Goal: Task Accomplishment & Management: Complete application form

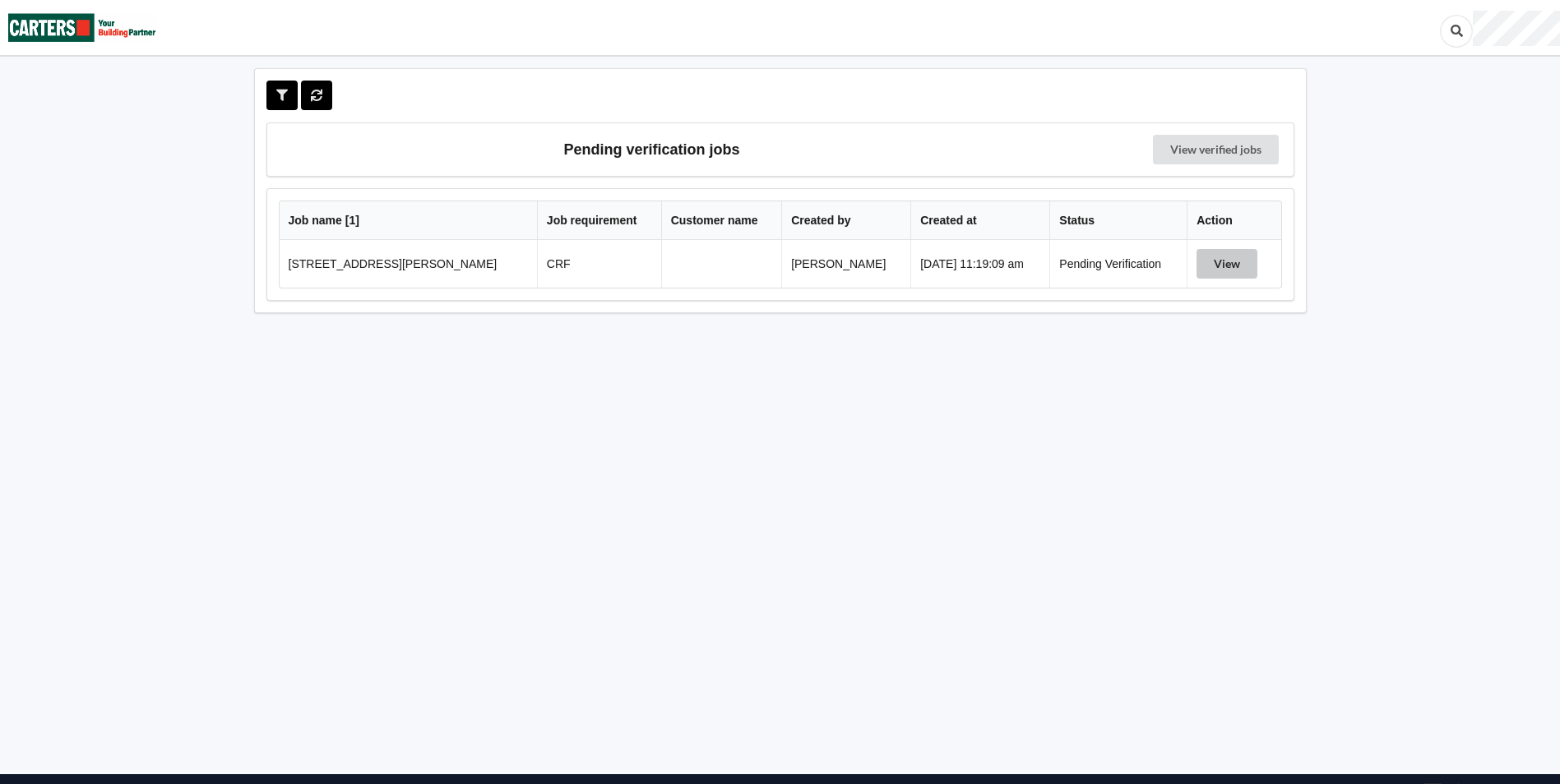
click at [1209, 263] on button "View" at bounding box center [1226, 263] width 61 height 30
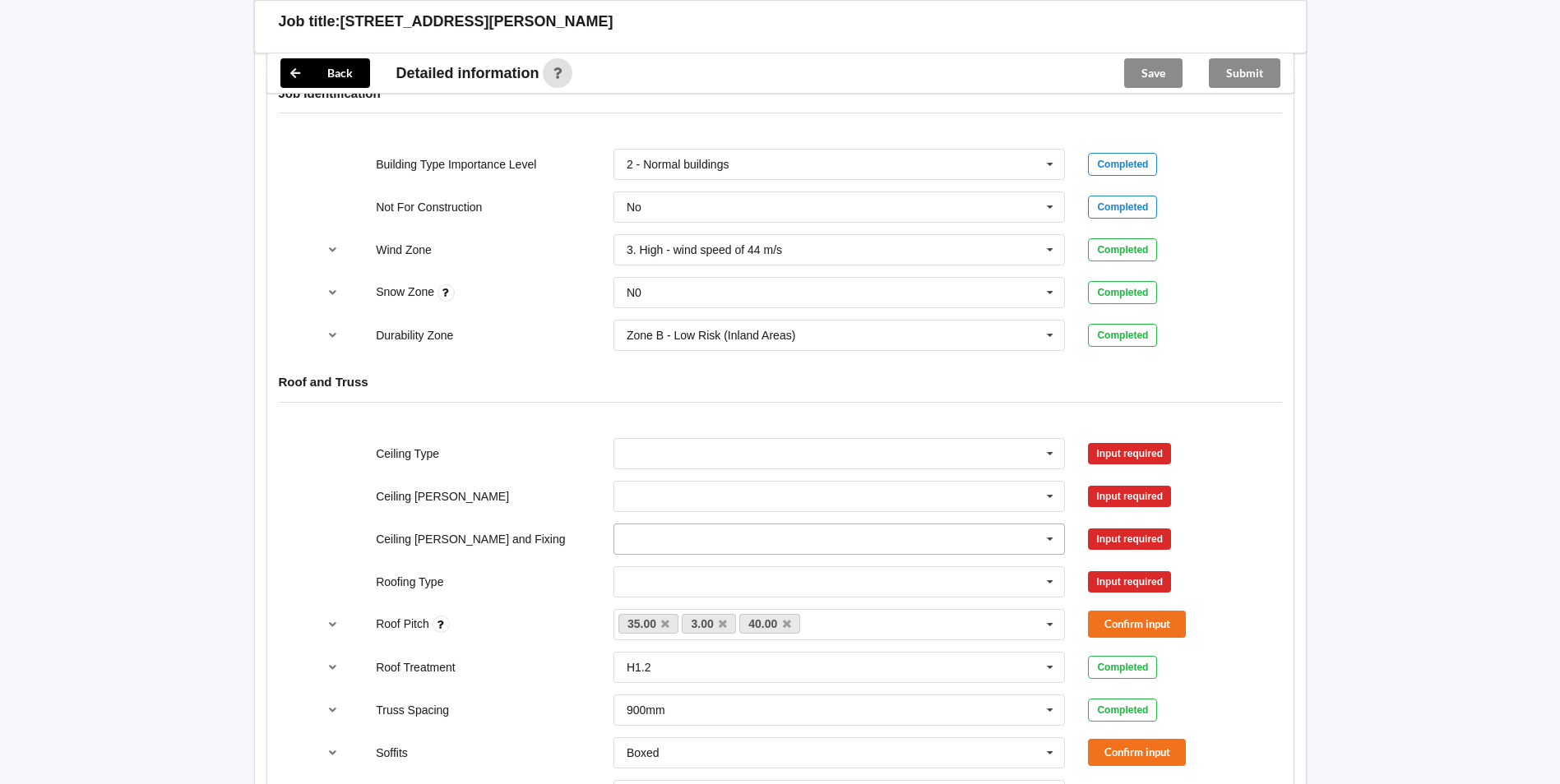
scroll to position [740, 0]
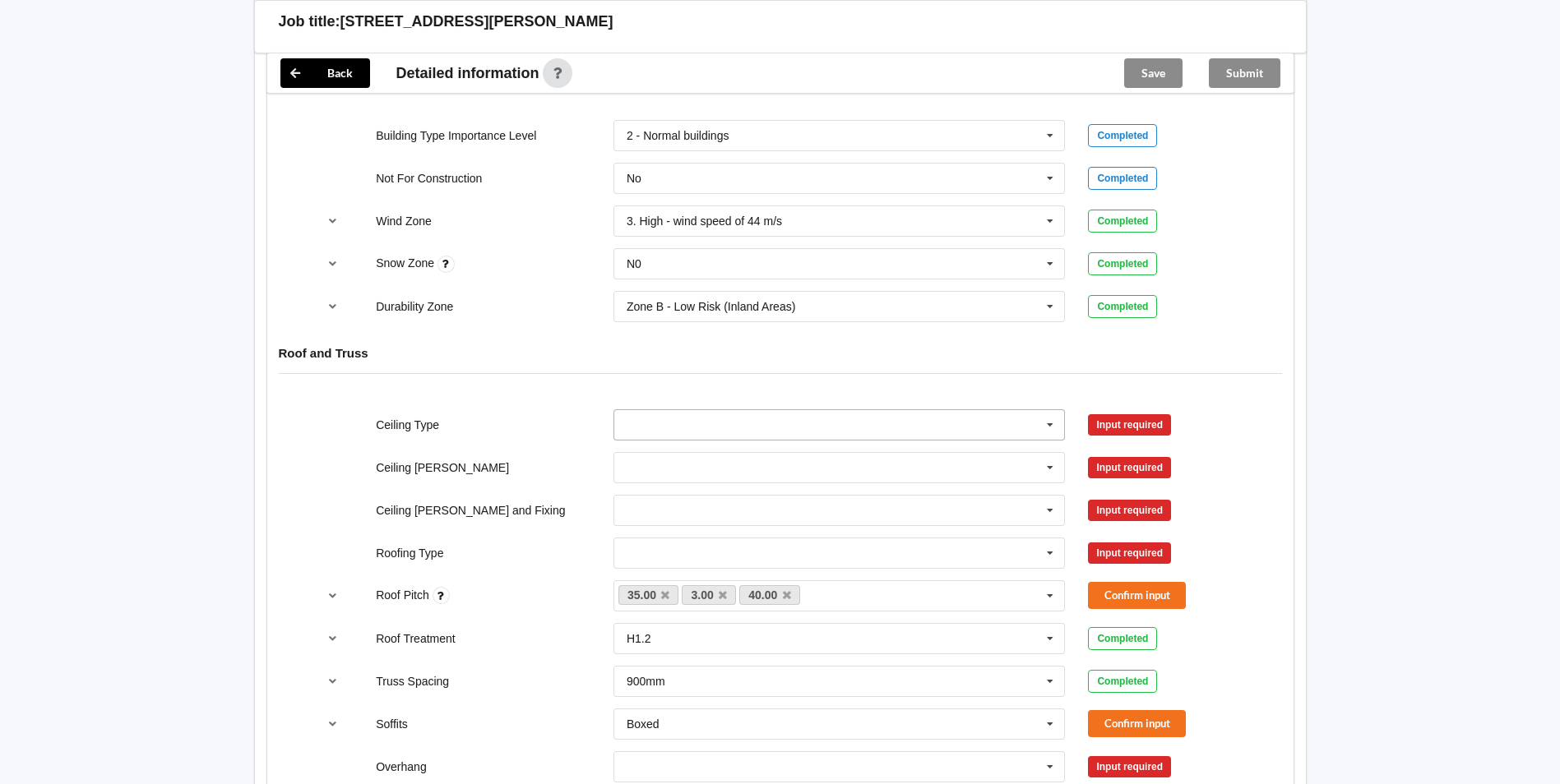
click at [1054, 428] on icon at bounding box center [1049, 425] width 24 height 31
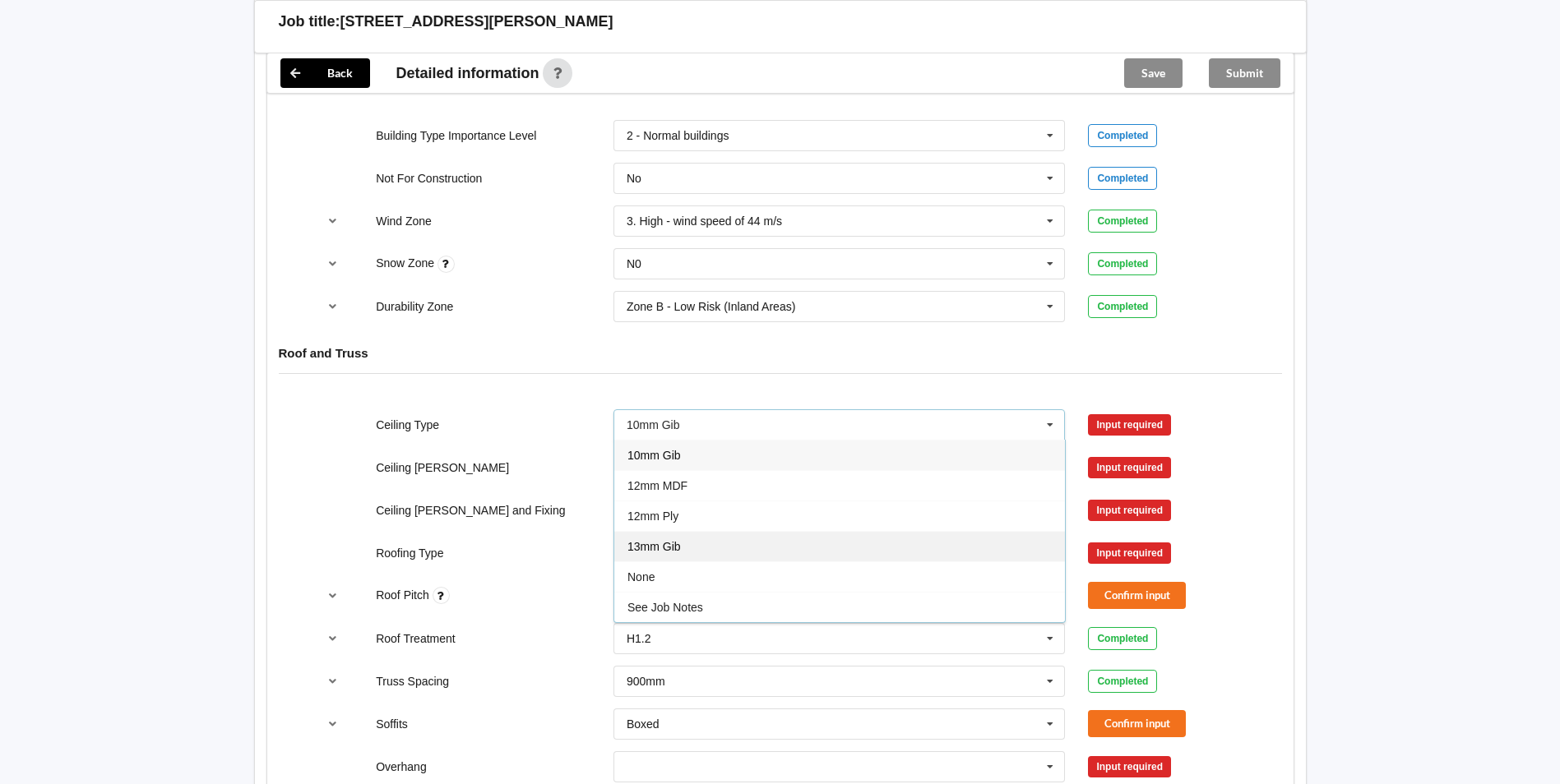
click at [656, 540] on span "13mm Gib" at bounding box center [654, 547] width 53 height 14
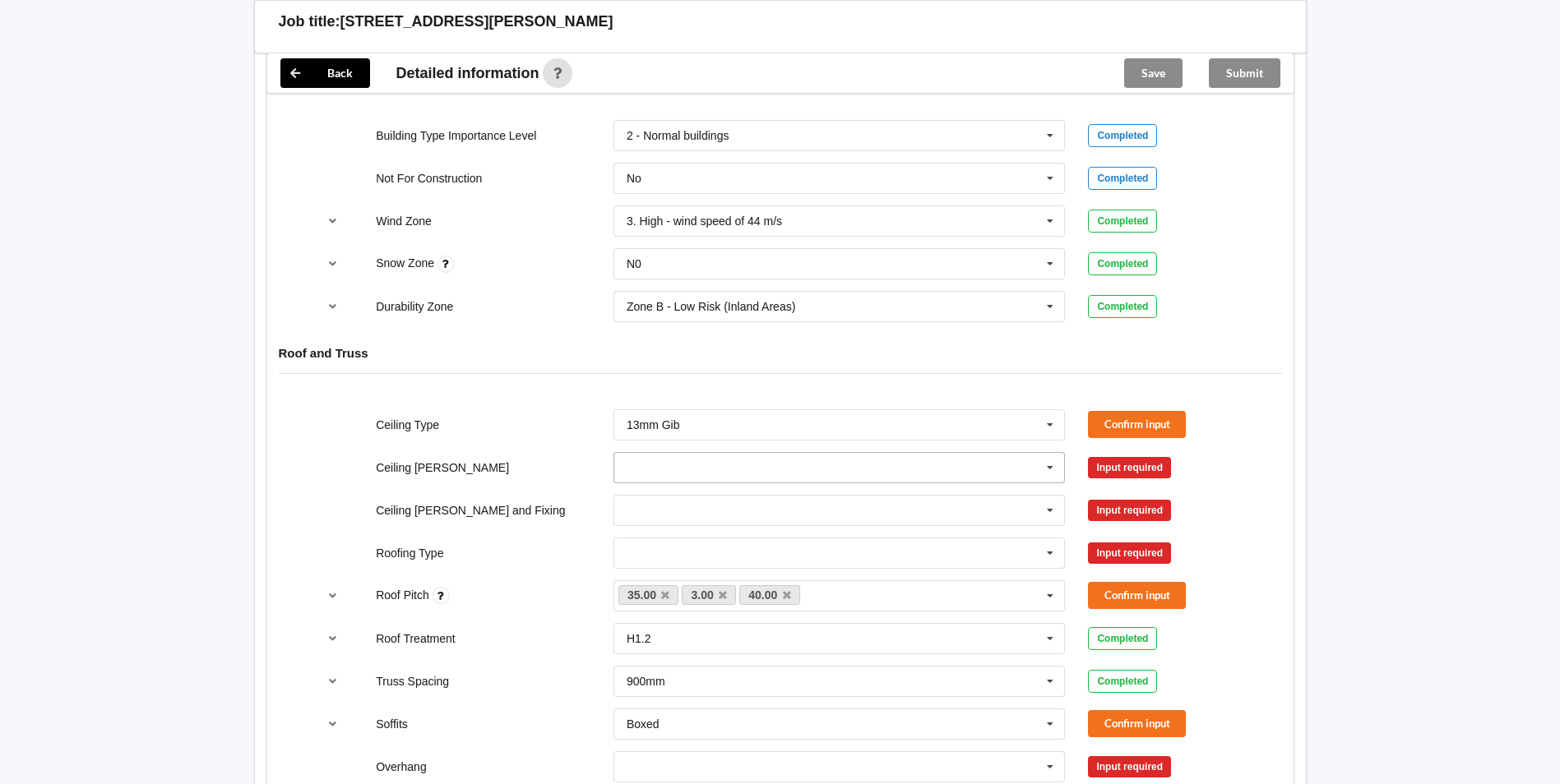
click at [1047, 467] on icon at bounding box center [1049, 468] width 24 height 31
click at [708, 555] on div "600mm" at bounding box center [839, 559] width 451 height 31
click at [1054, 513] on icon at bounding box center [1049, 512] width 24 height 31
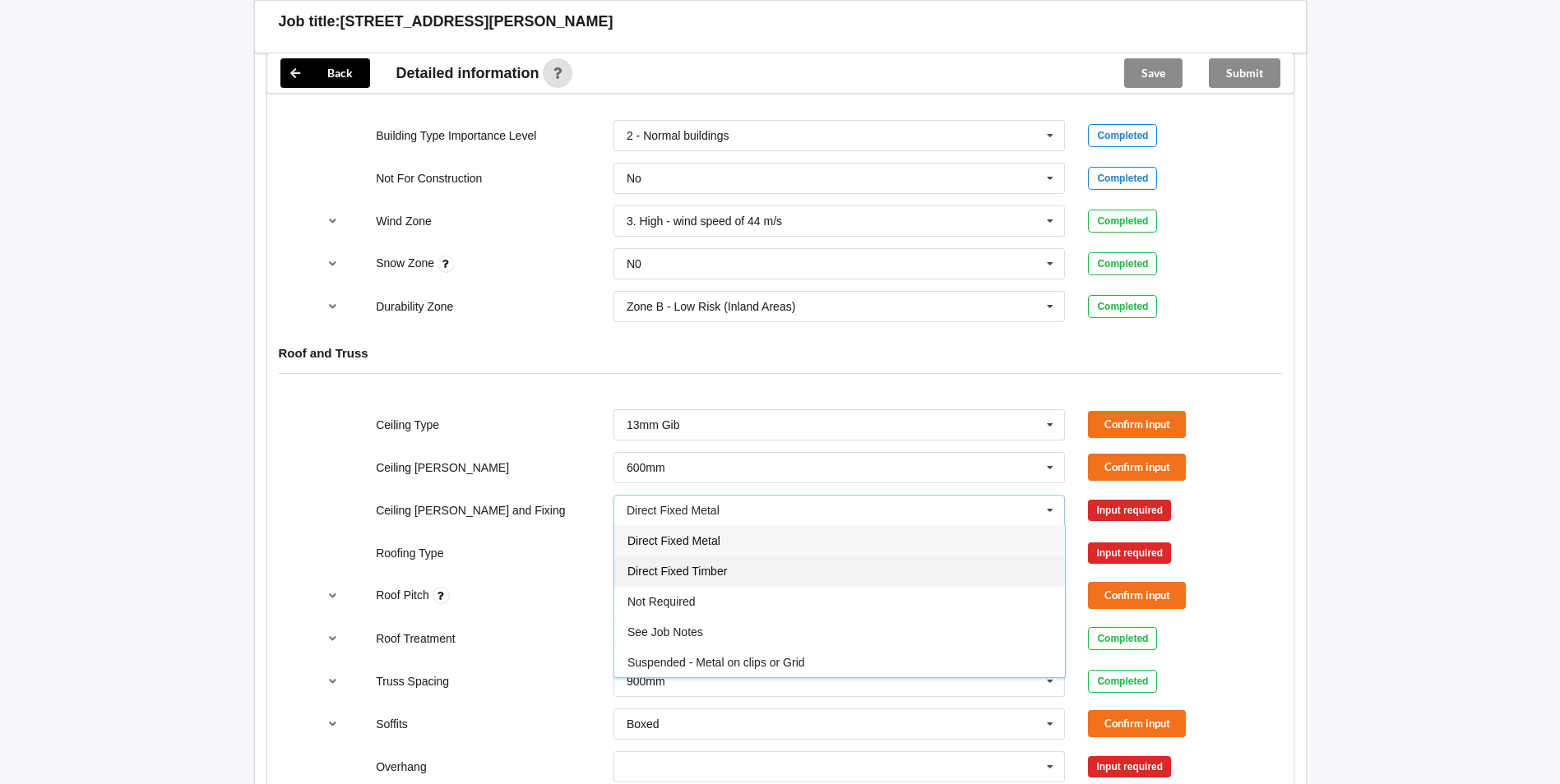
click at [718, 573] on span "Direct Fixed Timber" at bounding box center [677, 571] width 100 height 14
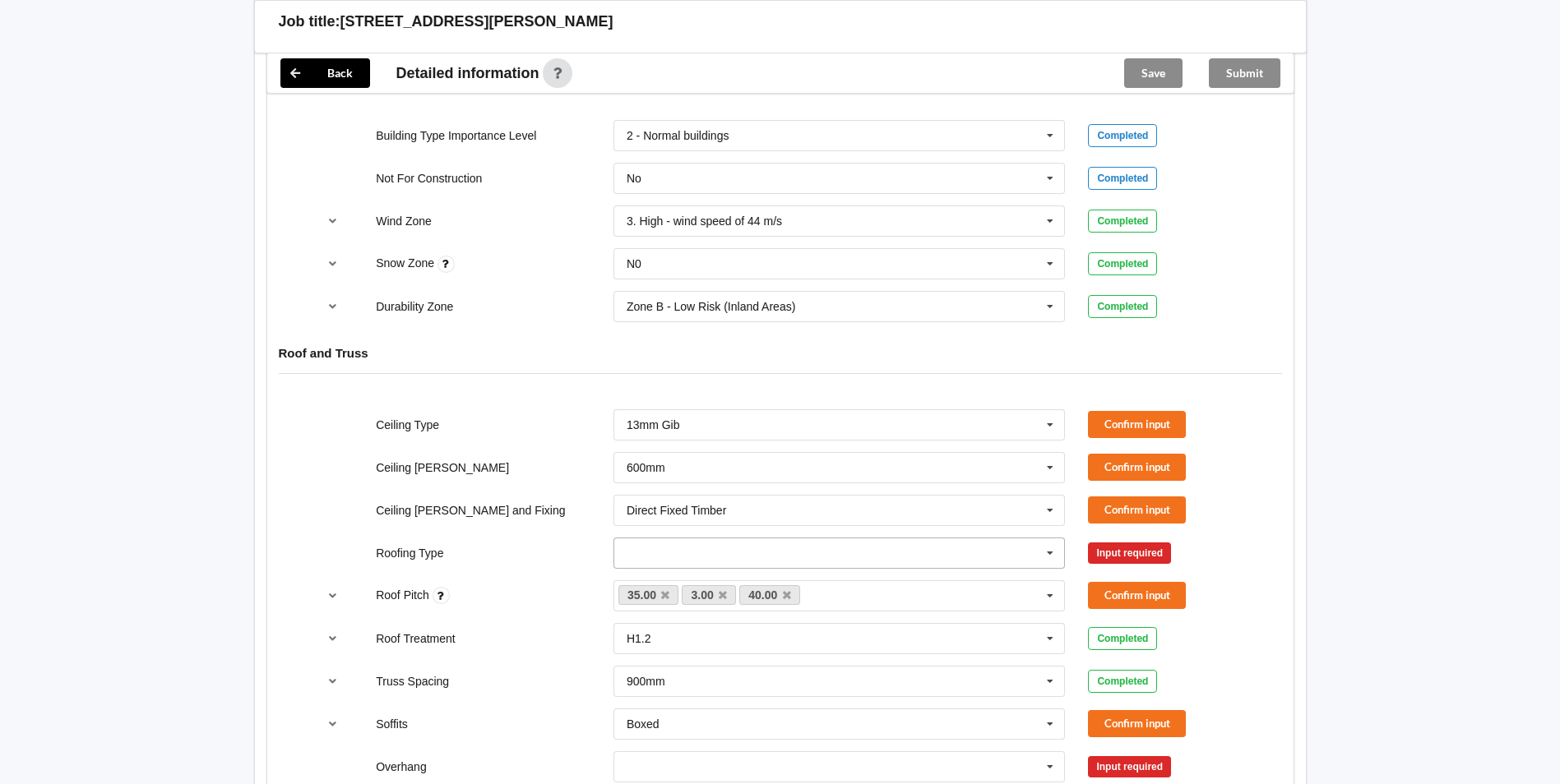
click at [1048, 559] on icon at bounding box center [1049, 554] width 24 height 31
click at [753, 584] on div "1. [GEOGRAPHIC_DATA]" at bounding box center [839, 583] width 451 height 31
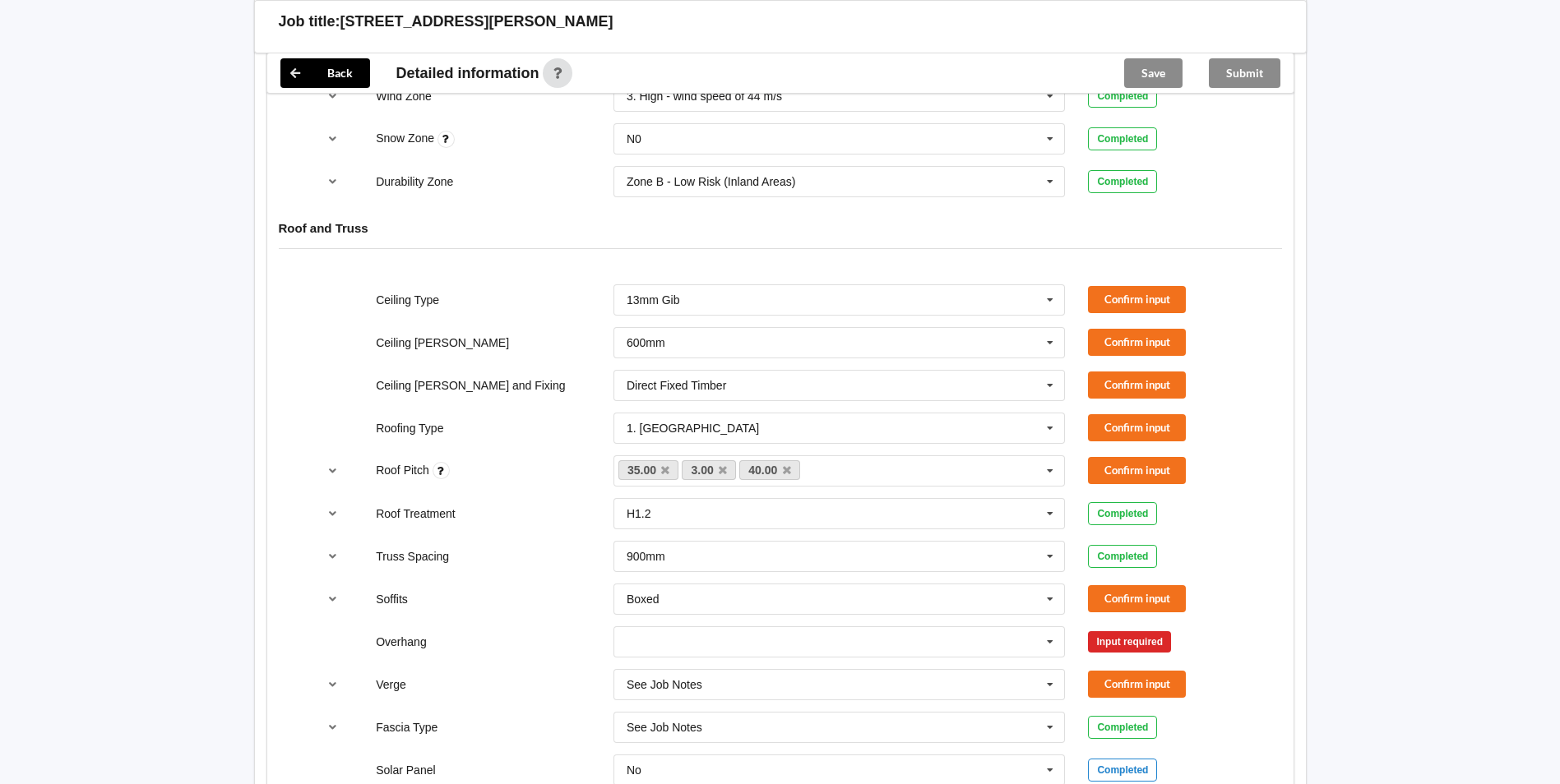
scroll to position [904, 0]
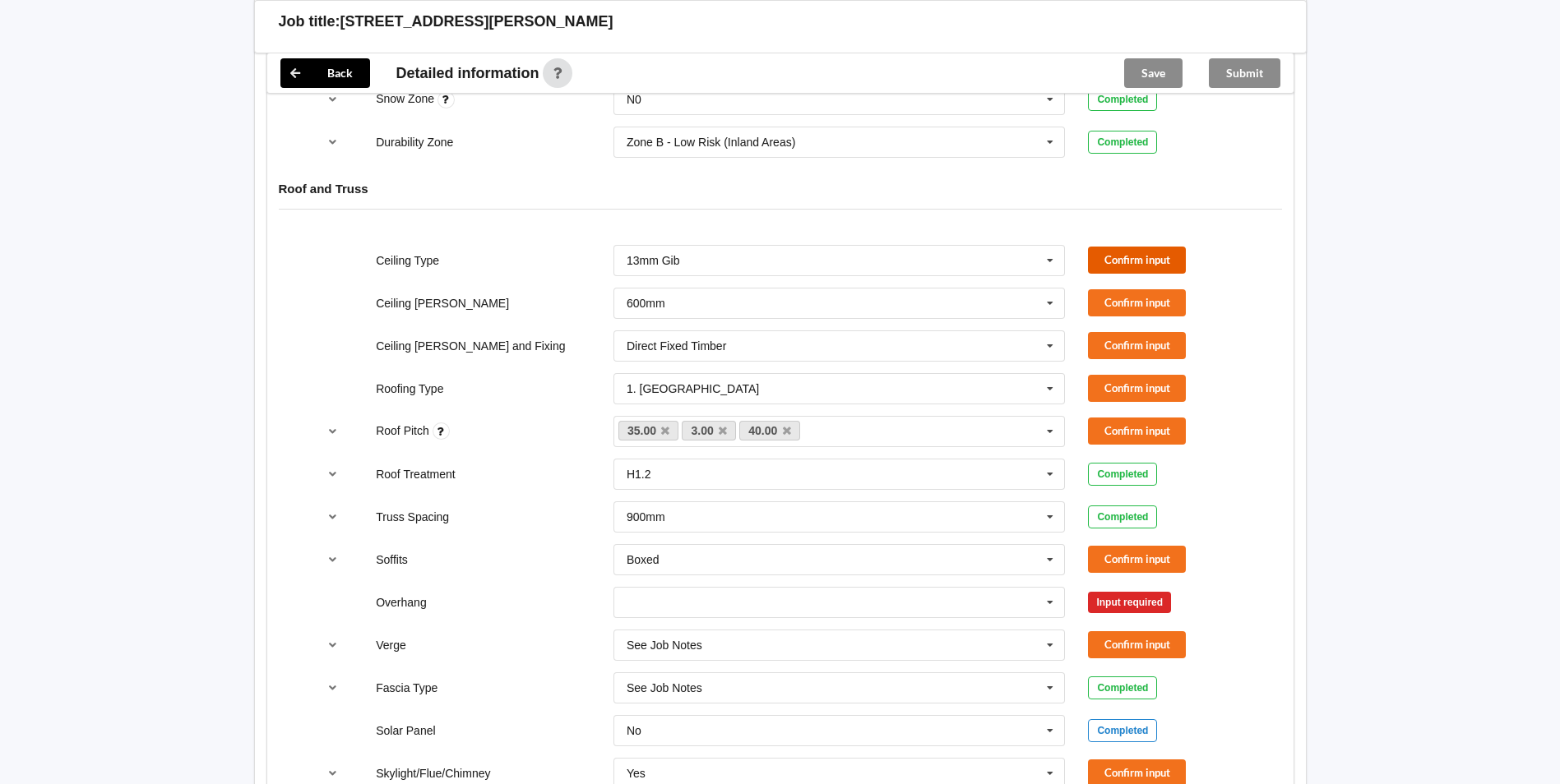
click at [1134, 259] on button "Confirm input" at bounding box center [1136, 260] width 98 height 27
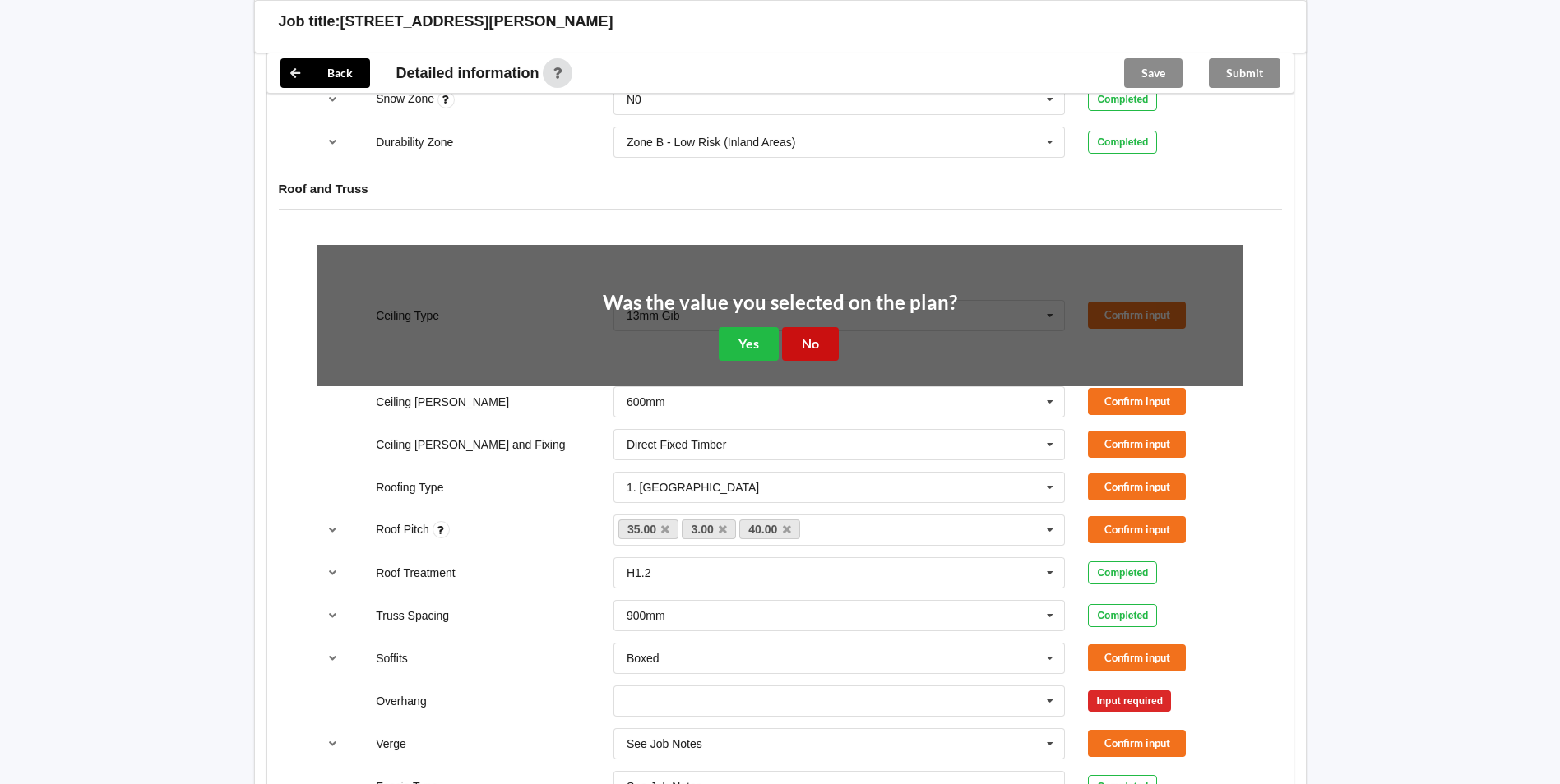
drag, startPoint x: 814, startPoint y: 339, endPoint x: 1071, endPoint y: 295, distance: 260.7
click at [818, 339] on button "No" at bounding box center [810, 343] width 57 height 33
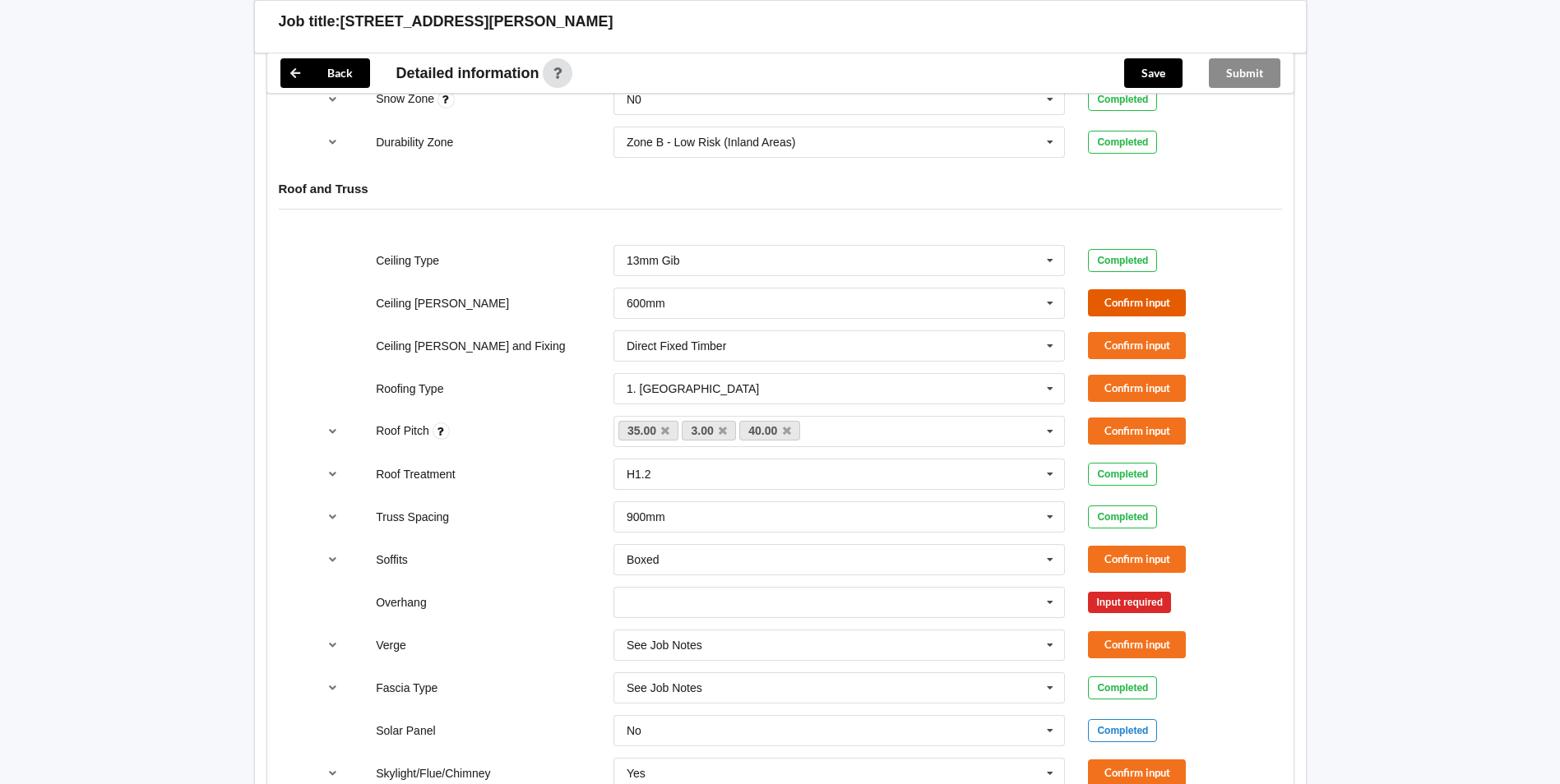
click at [1105, 300] on button "Confirm input" at bounding box center [1136, 303] width 98 height 27
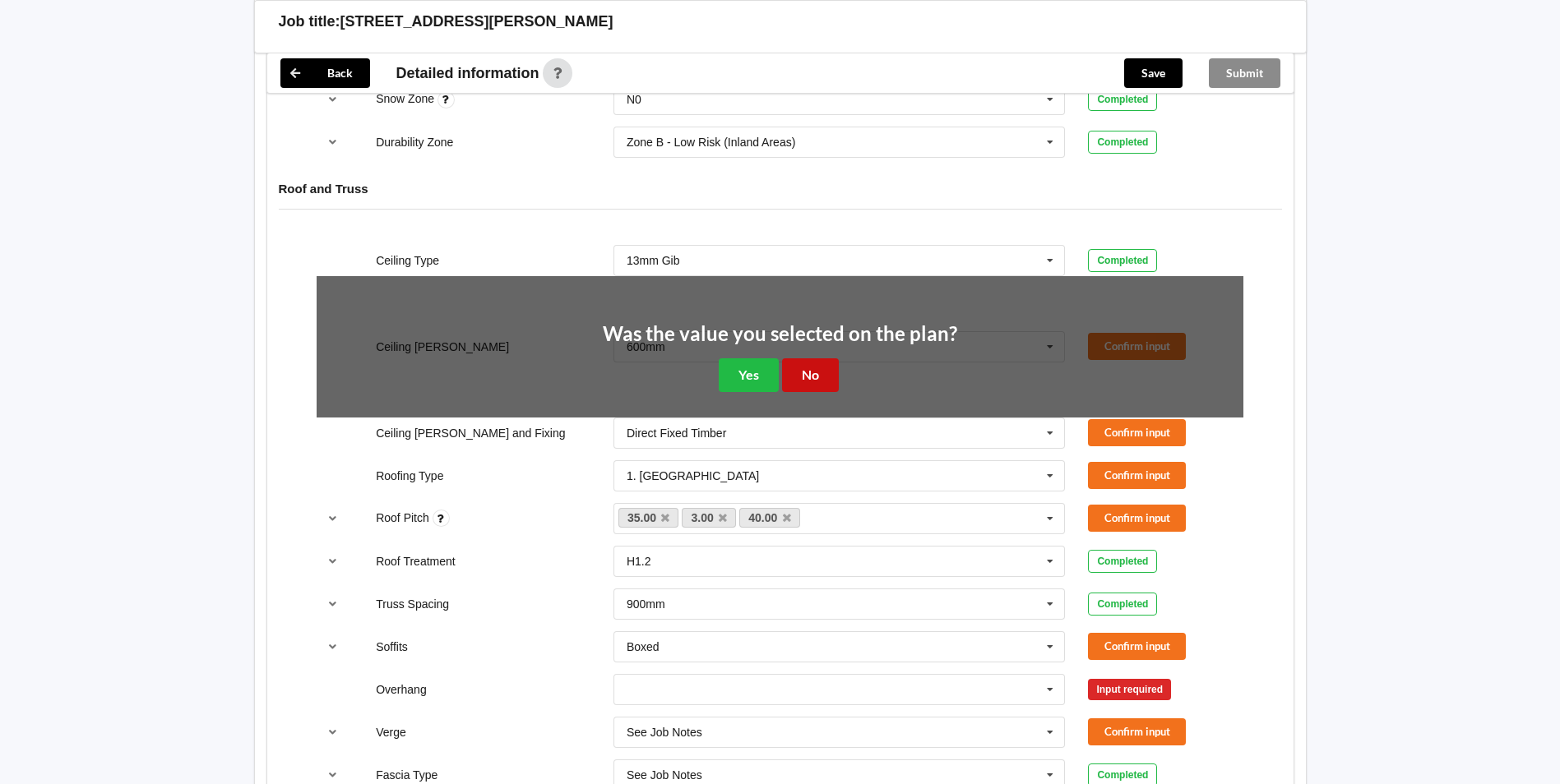
drag, startPoint x: 805, startPoint y: 374, endPoint x: 914, endPoint y: 371, distance: 109.0
click at [809, 374] on button "No" at bounding box center [810, 375] width 57 height 33
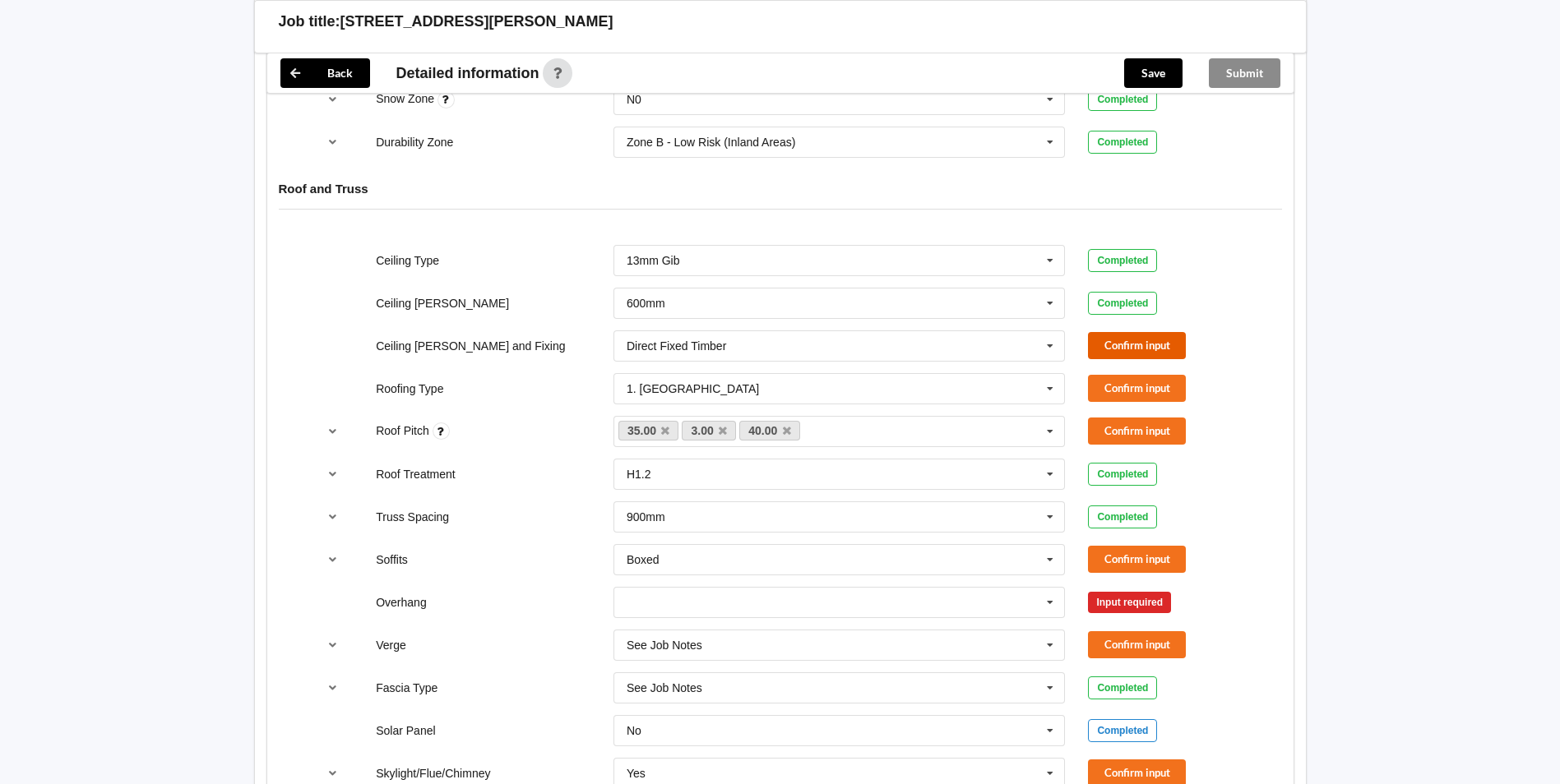
click at [1144, 343] on button "Confirm input" at bounding box center [1136, 346] width 98 height 27
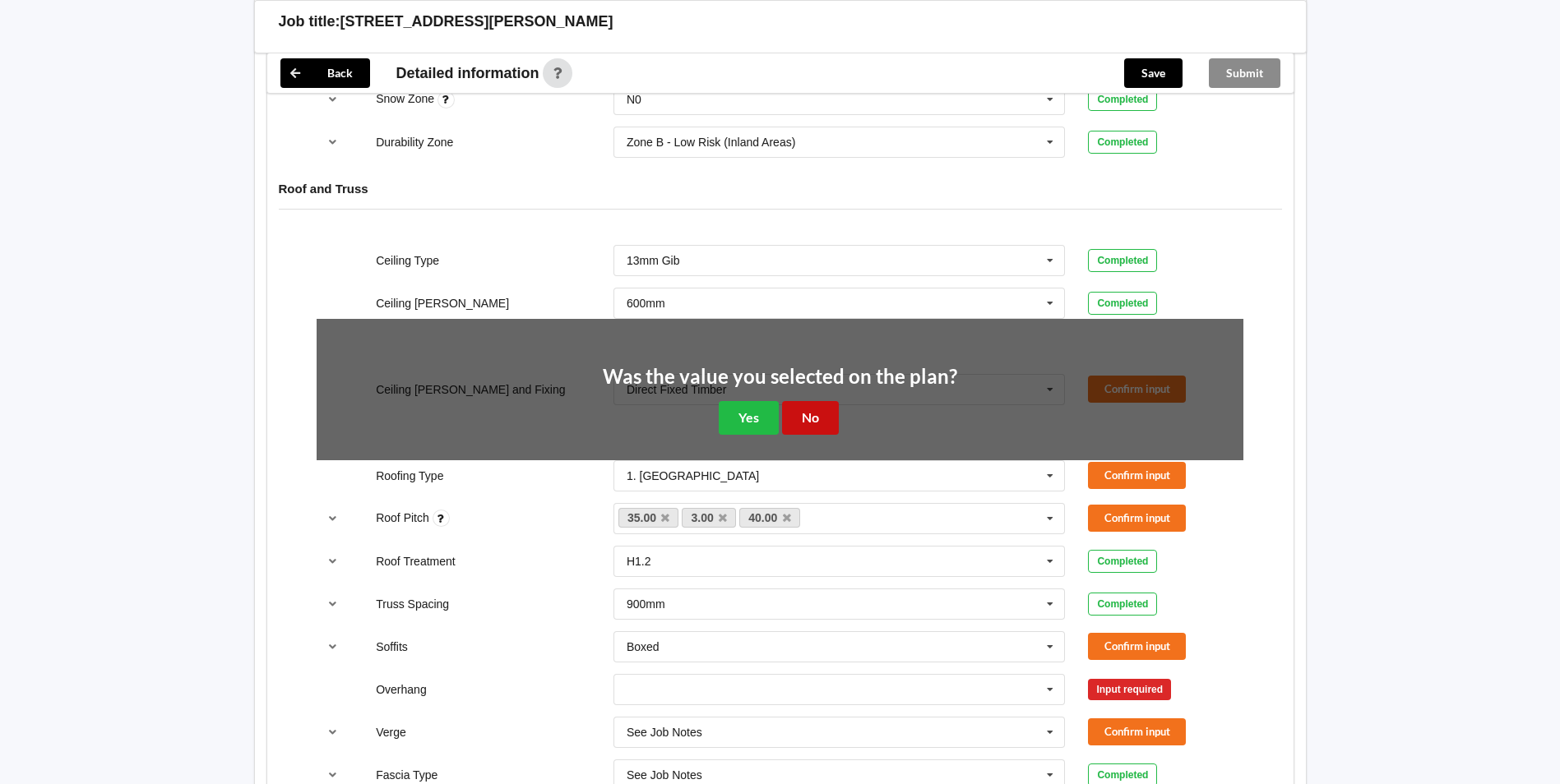
drag, startPoint x: 798, startPoint y: 415, endPoint x: 1049, endPoint y: 410, distance: 251.0
click at [799, 415] on button "No" at bounding box center [810, 417] width 57 height 33
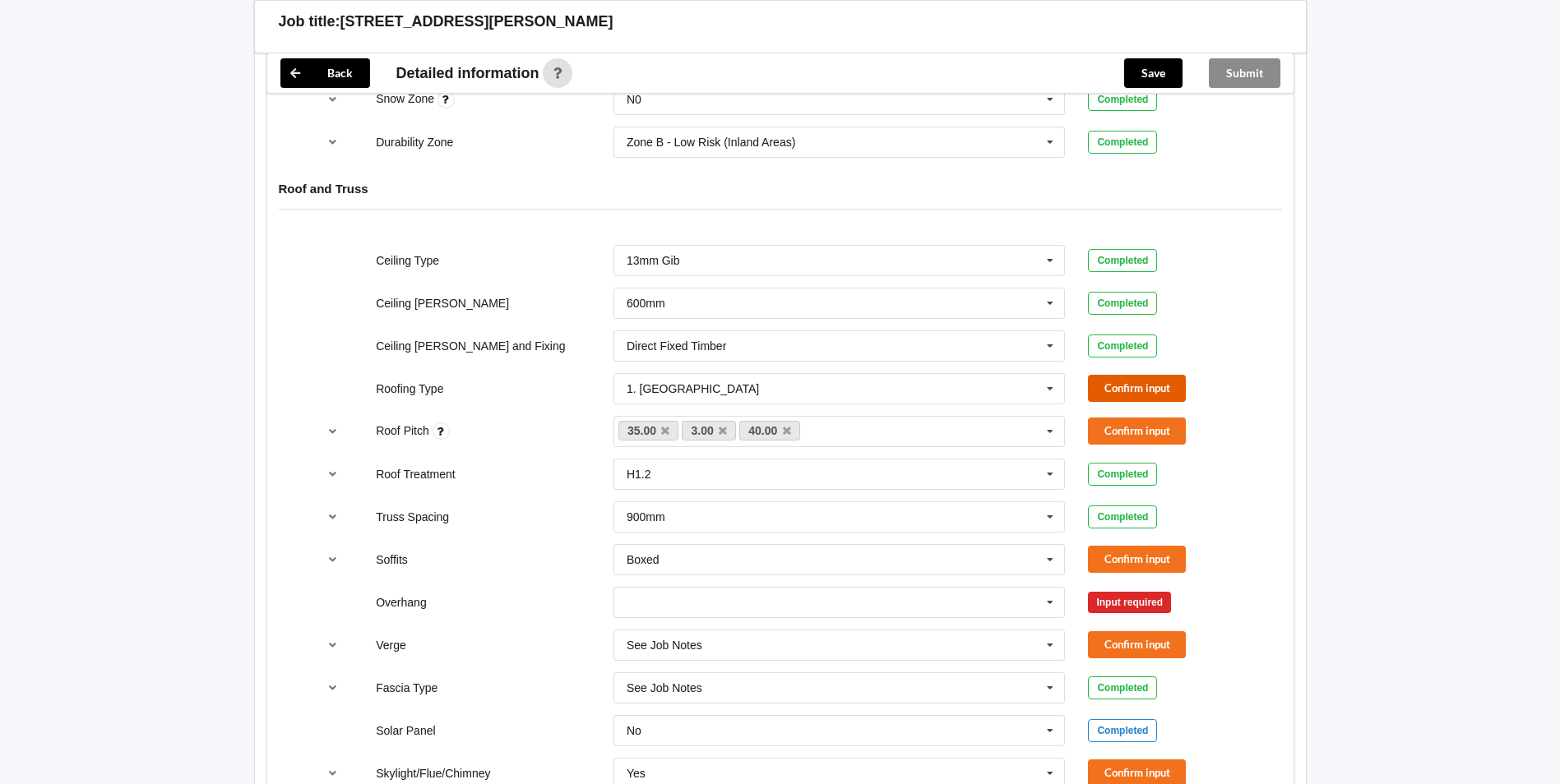
click at [1134, 387] on button "Confirm input" at bounding box center [1136, 388] width 98 height 27
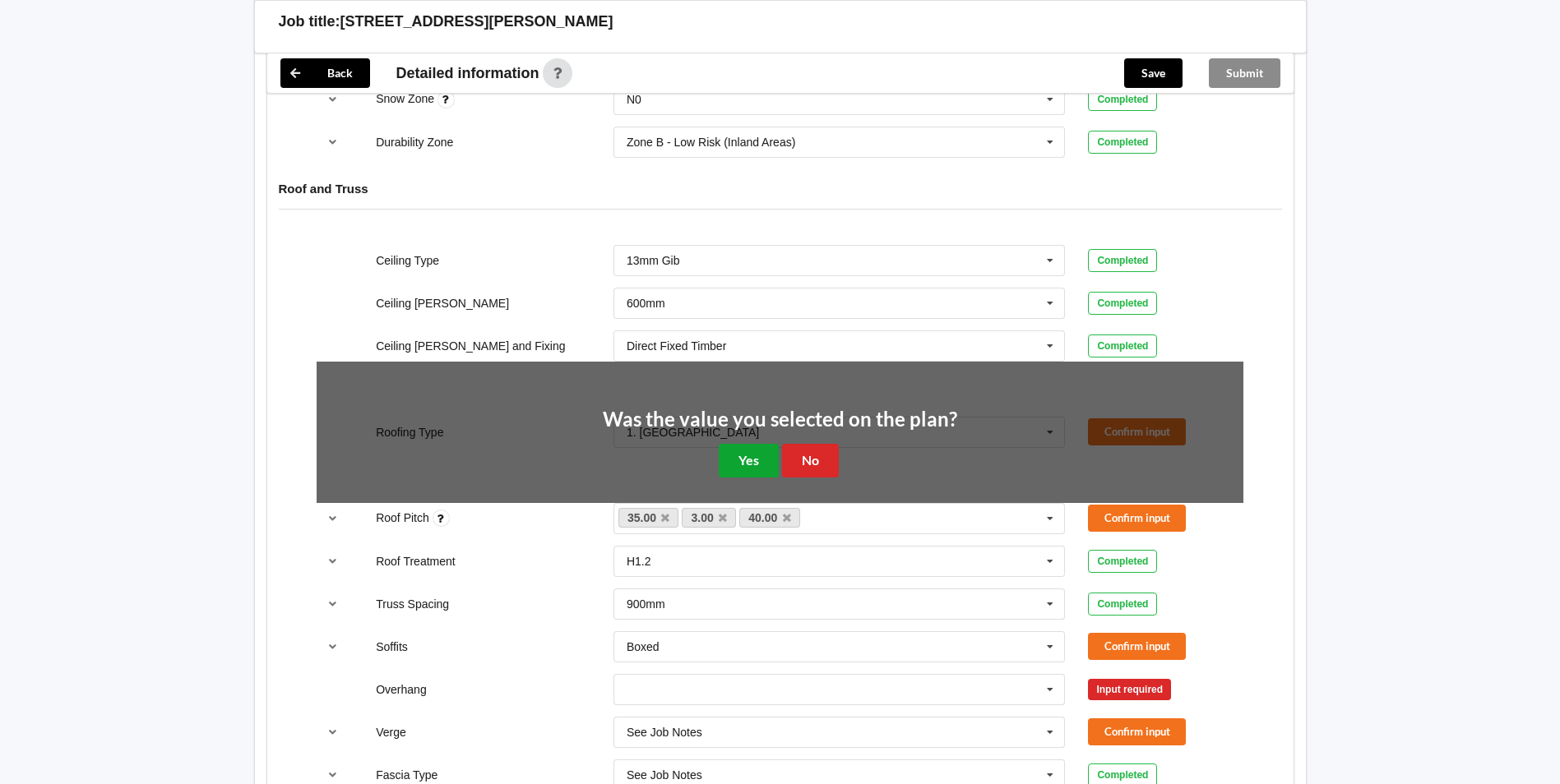
click at [754, 461] on button "Yes" at bounding box center [749, 460] width 60 height 33
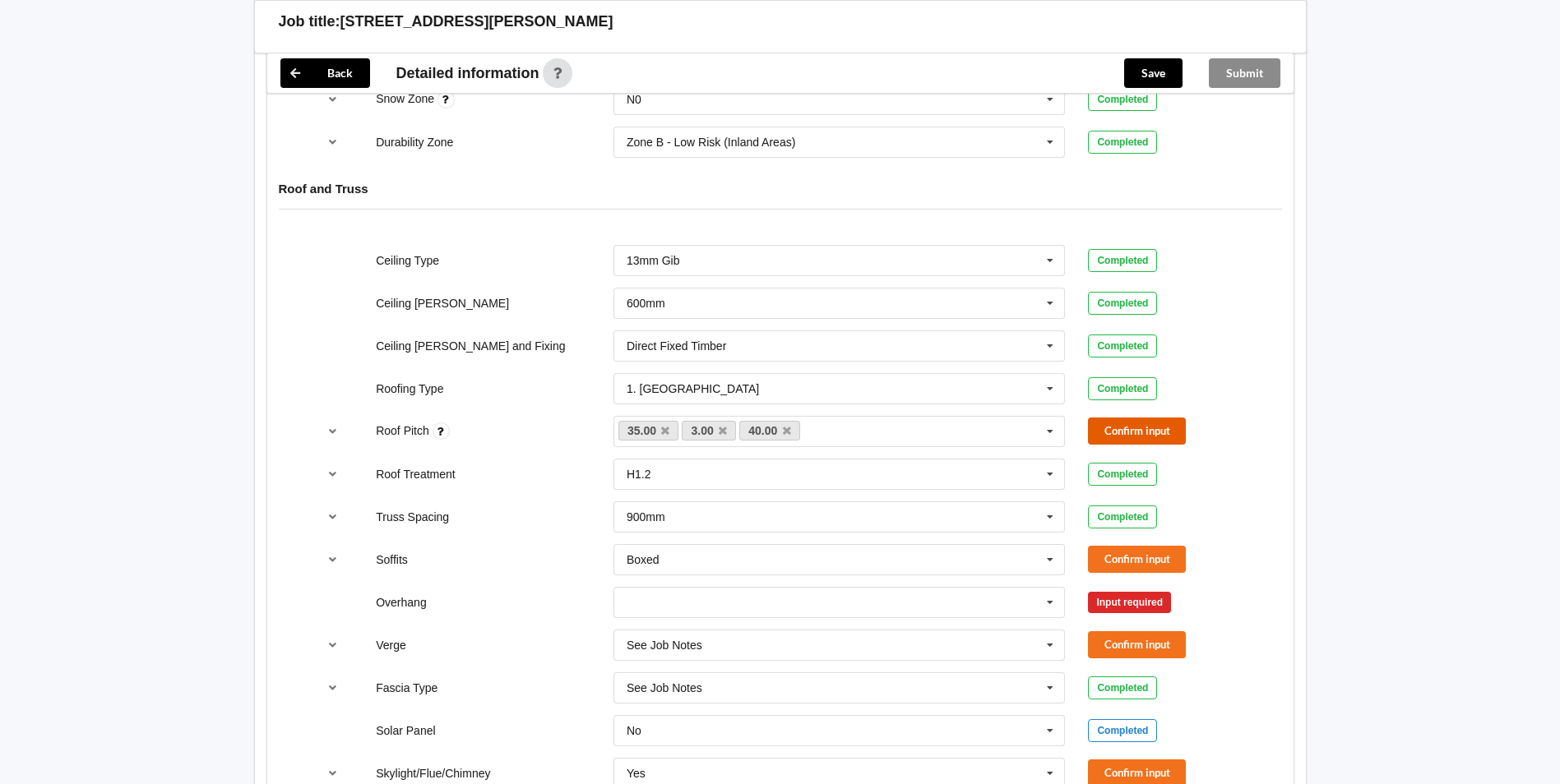
click at [1117, 432] on button "Confirm input" at bounding box center [1136, 431] width 98 height 27
click at [1103, 557] on button "Confirm input" at bounding box center [1136, 559] width 98 height 27
click at [1054, 604] on icon at bounding box center [1049, 603] width 24 height 31
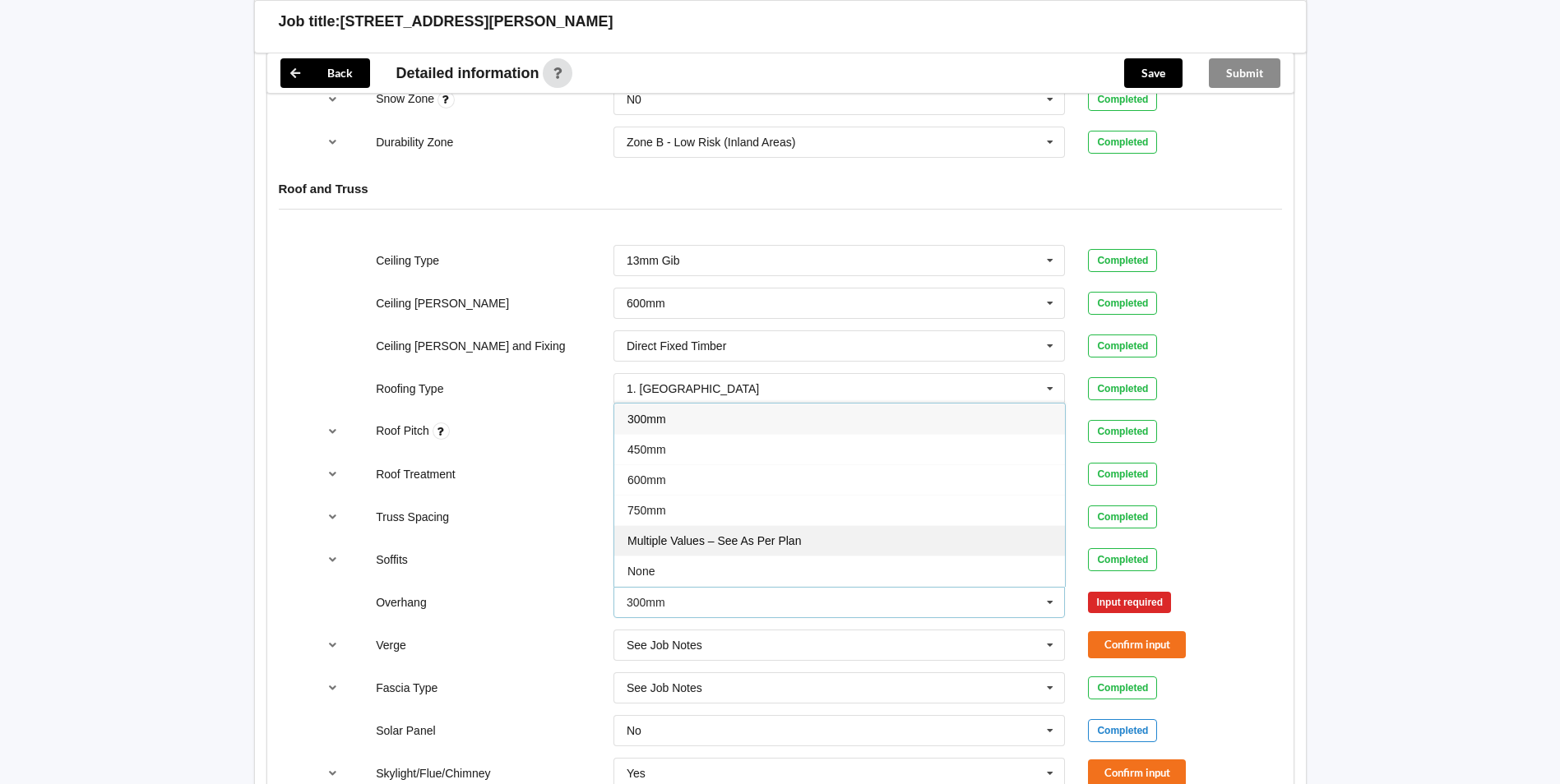
click at [742, 541] on span "Multiple Values – See As Per Plan" at bounding box center [714, 540] width 174 height 14
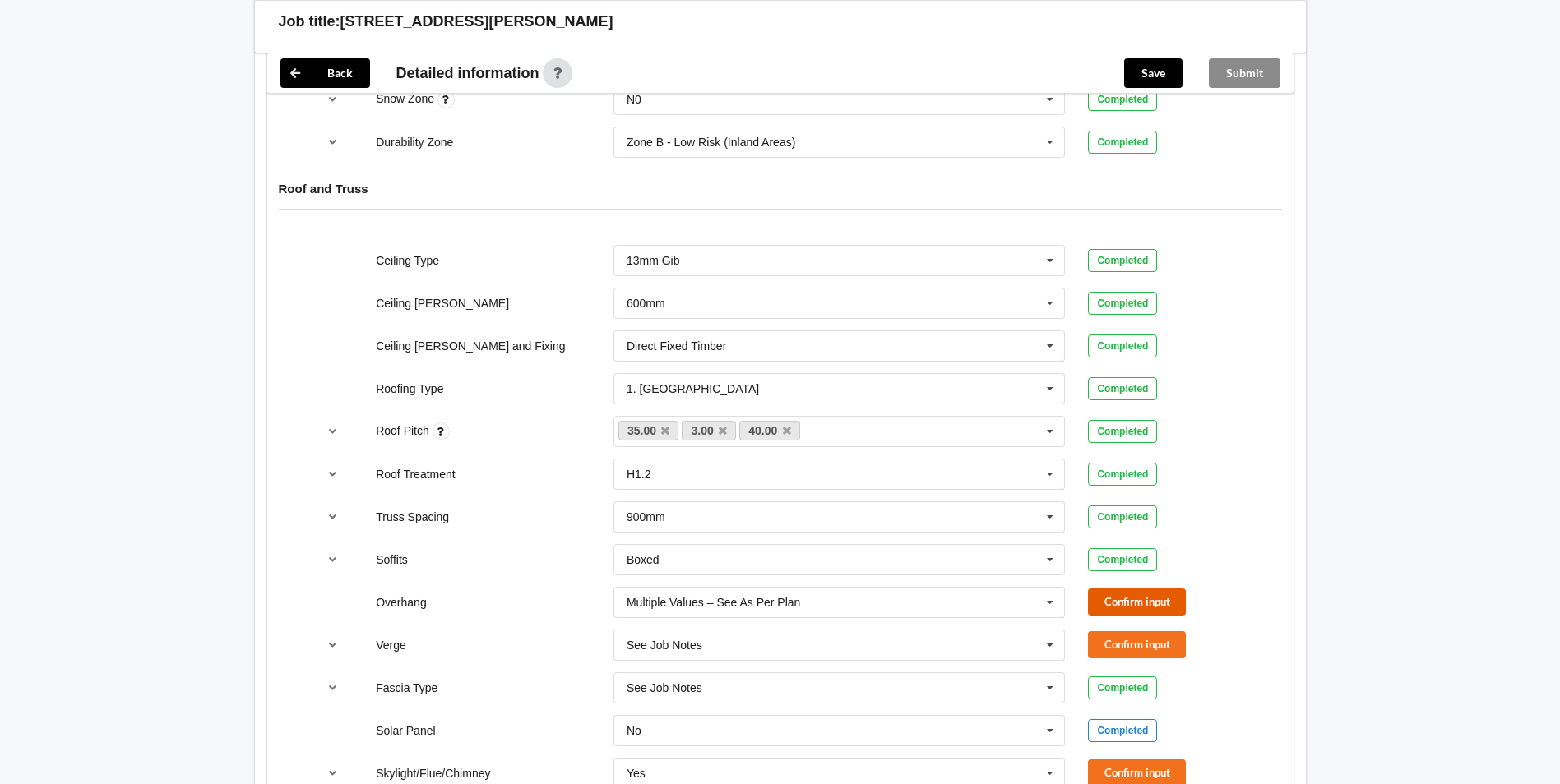
click at [1153, 604] on button "Confirm input" at bounding box center [1136, 602] width 98 height 27
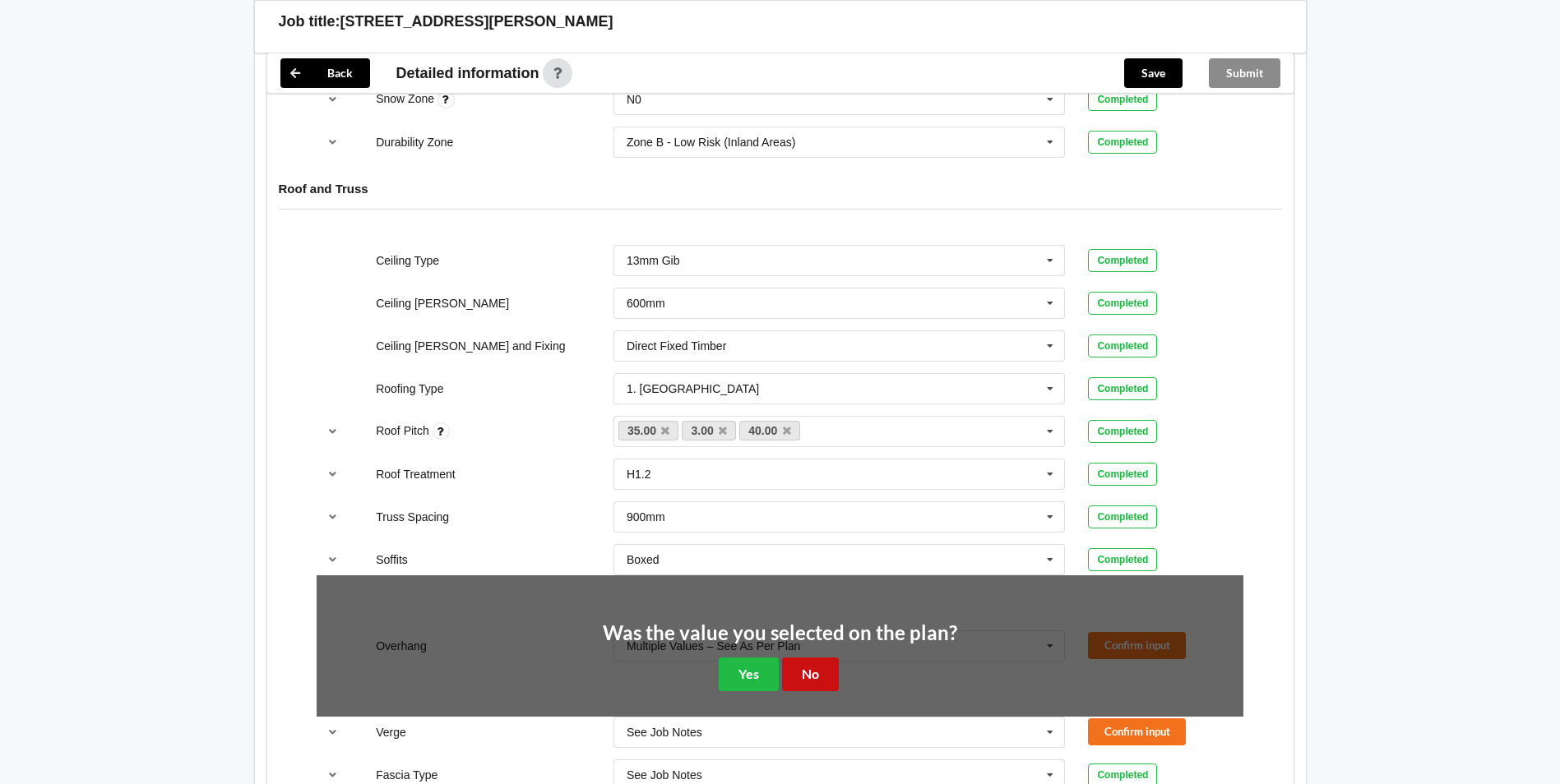
click at [801, 674] on button "No" at bounding box center [810, 674] width 57 height 33
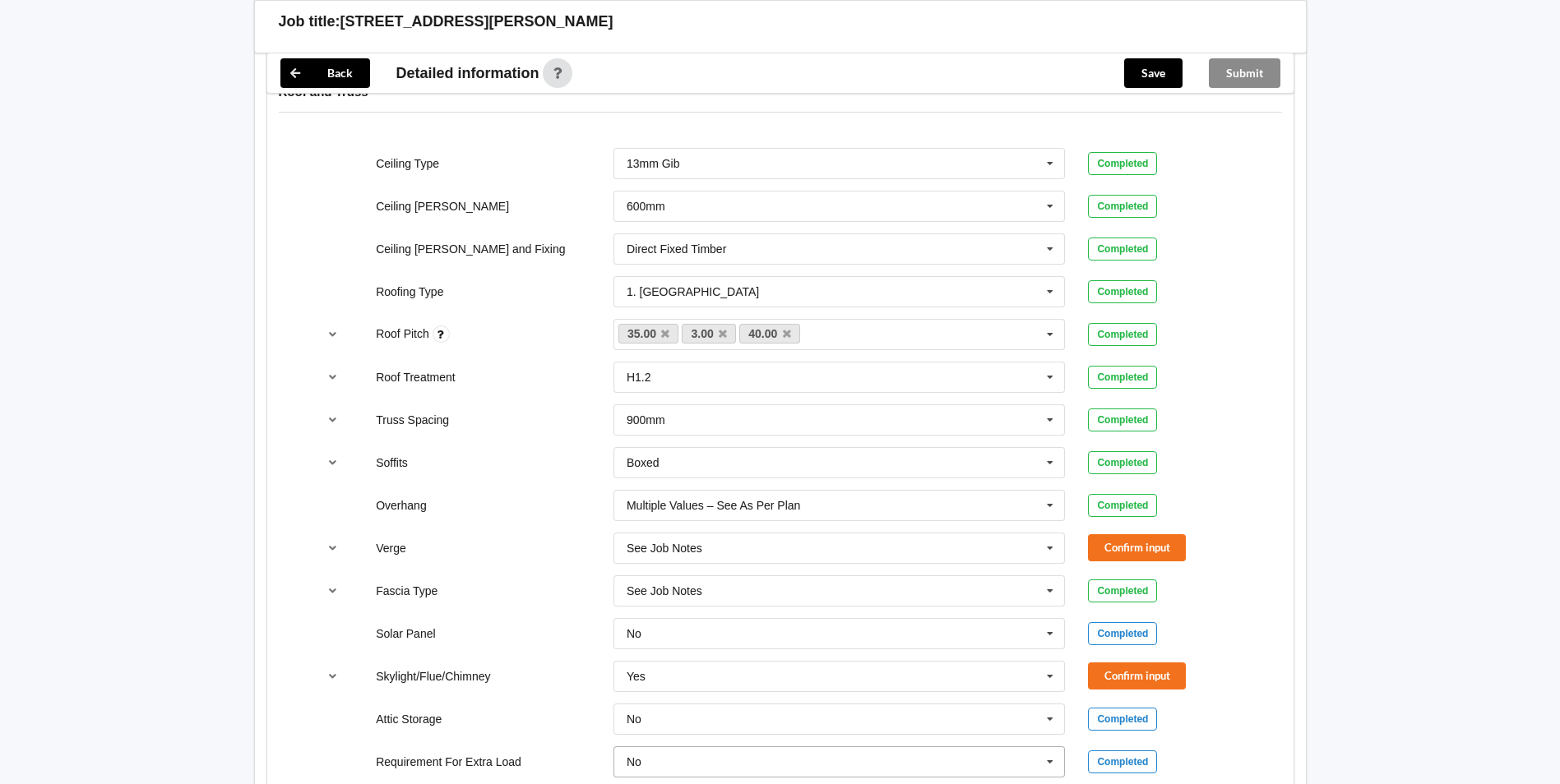
scroll to position [1151, 0]
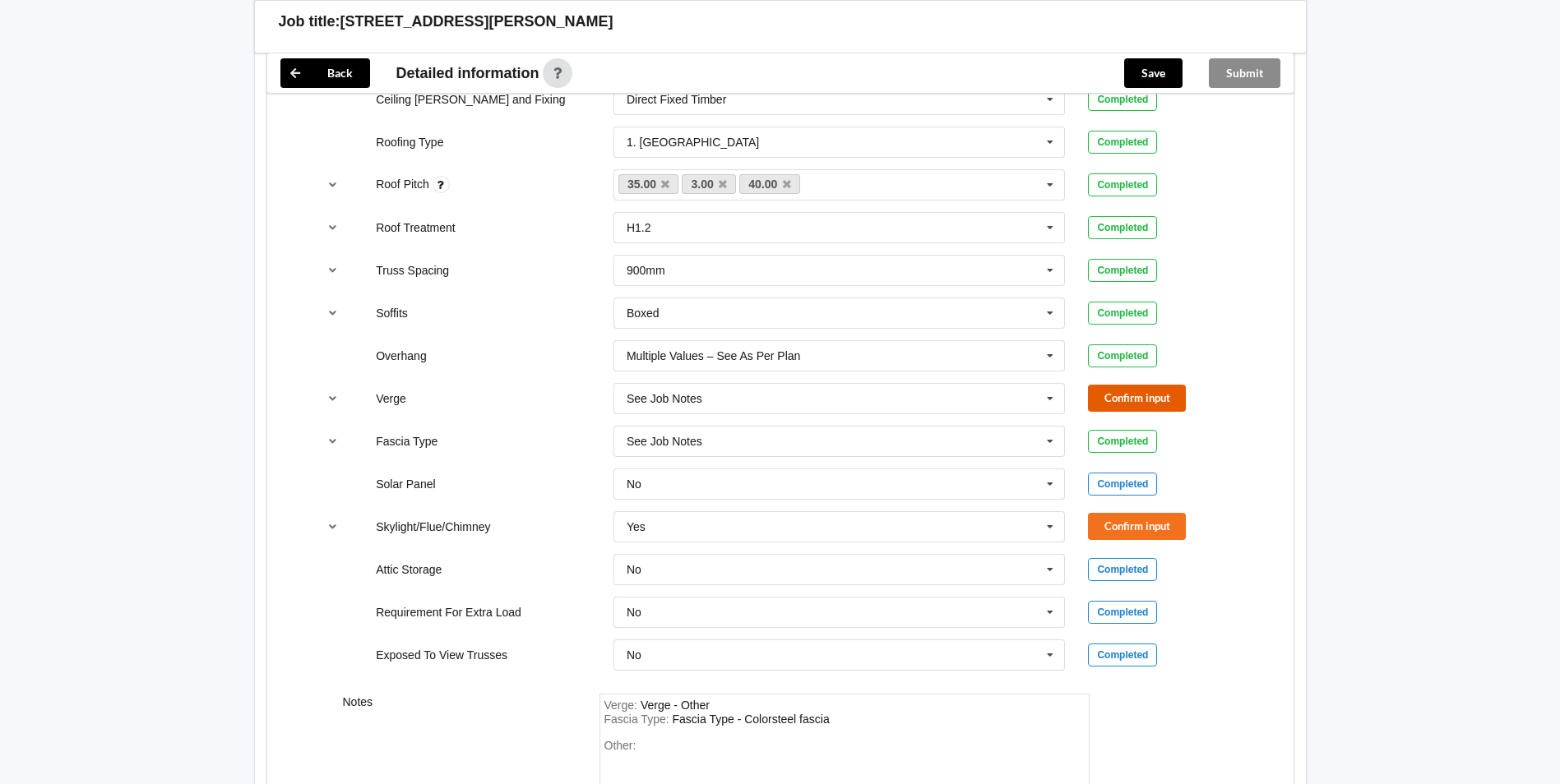
click at [1129, 392] on button "Confirm input" at bounding box center [1136, 398] width 98 height 27
click at [1172, 526] on button "Confirm input" at bounding box center [1136, 527] width 98 height 27
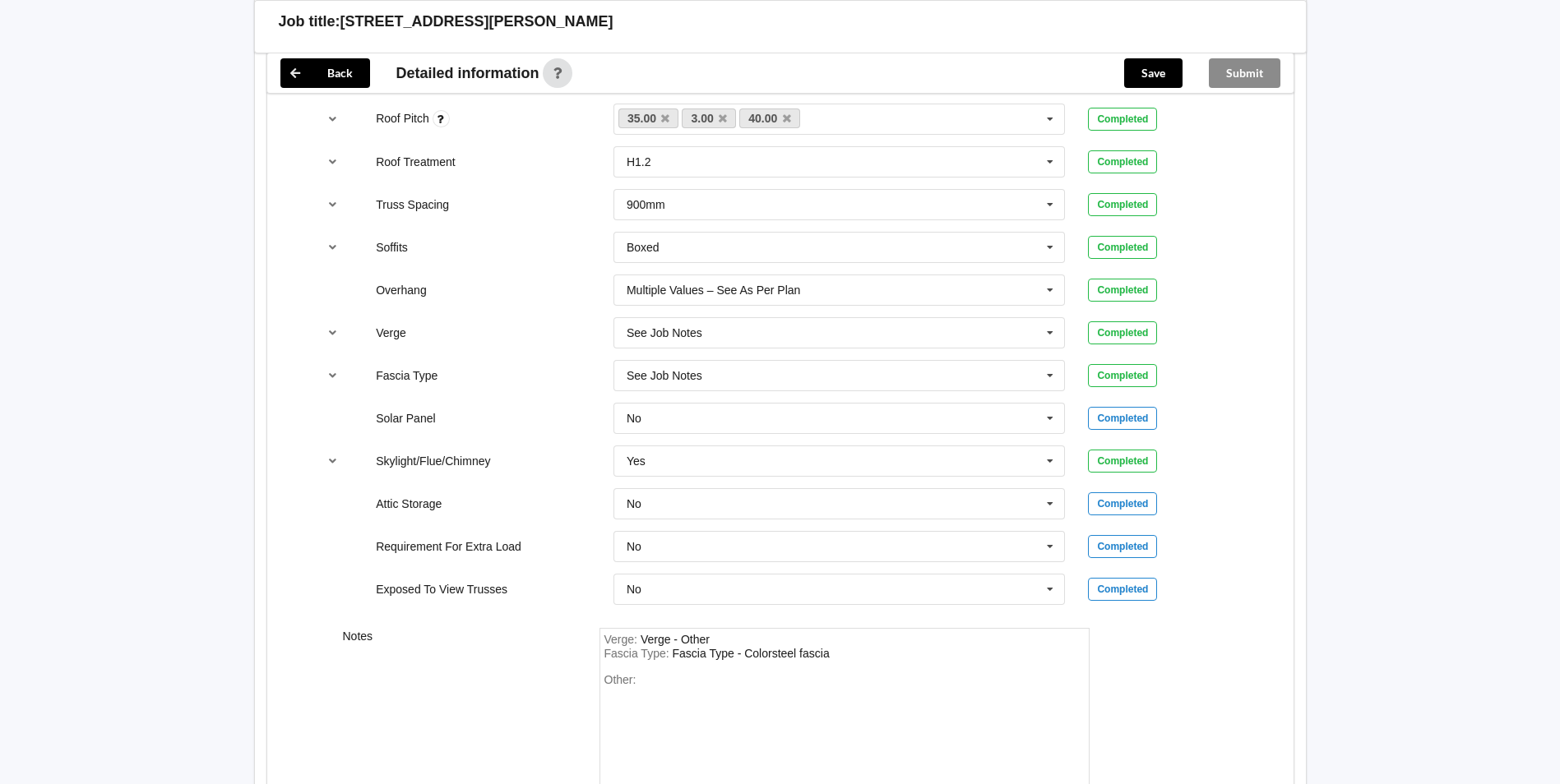
scroll to position [1315, 0]
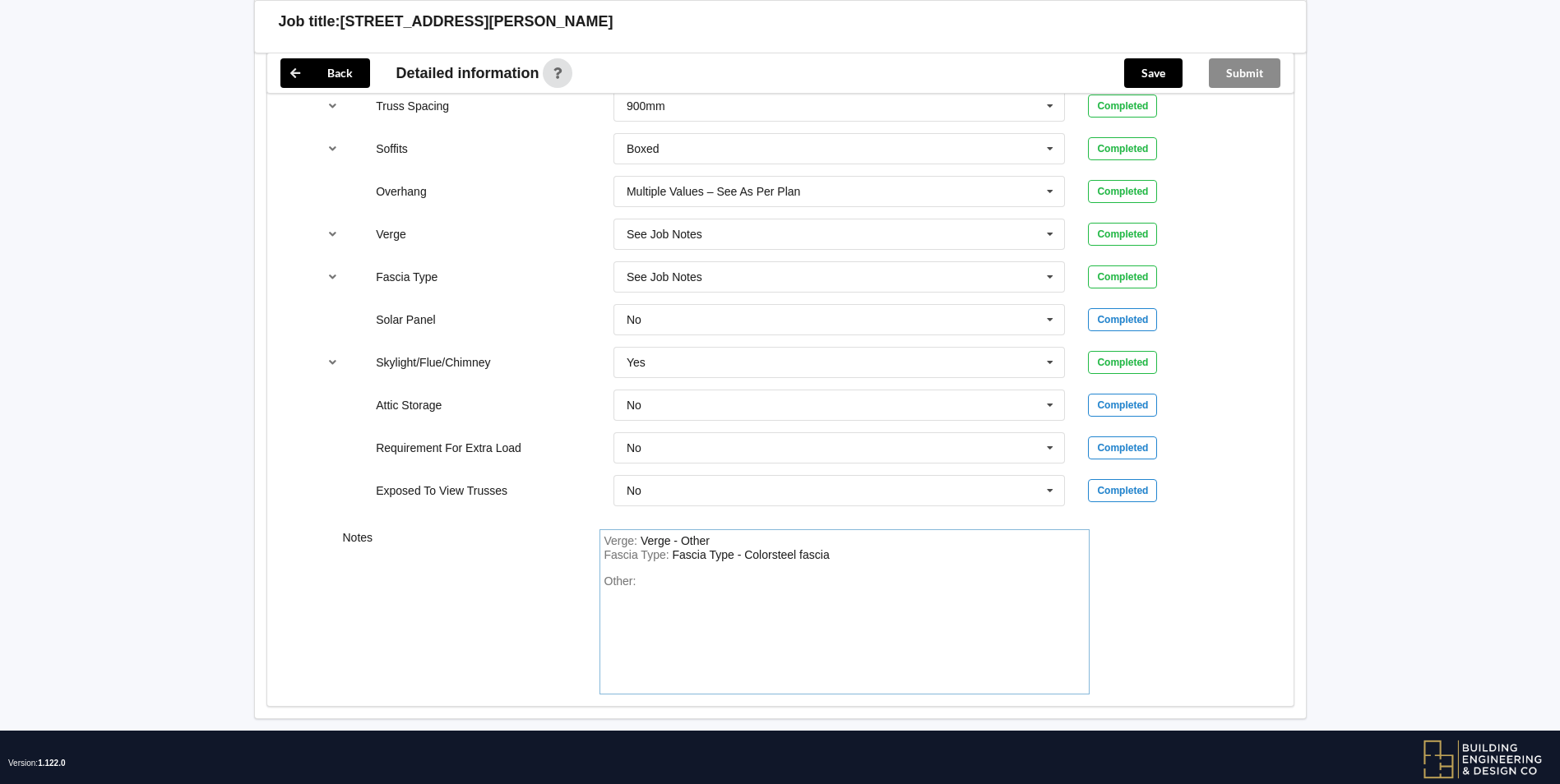
click at [671, 575] on div "Other:" at bounding box center [844, 632] width 480 height 115
click at [1172, 73] on button "Save" at bounding box center [1153, 72] width 58 height 30
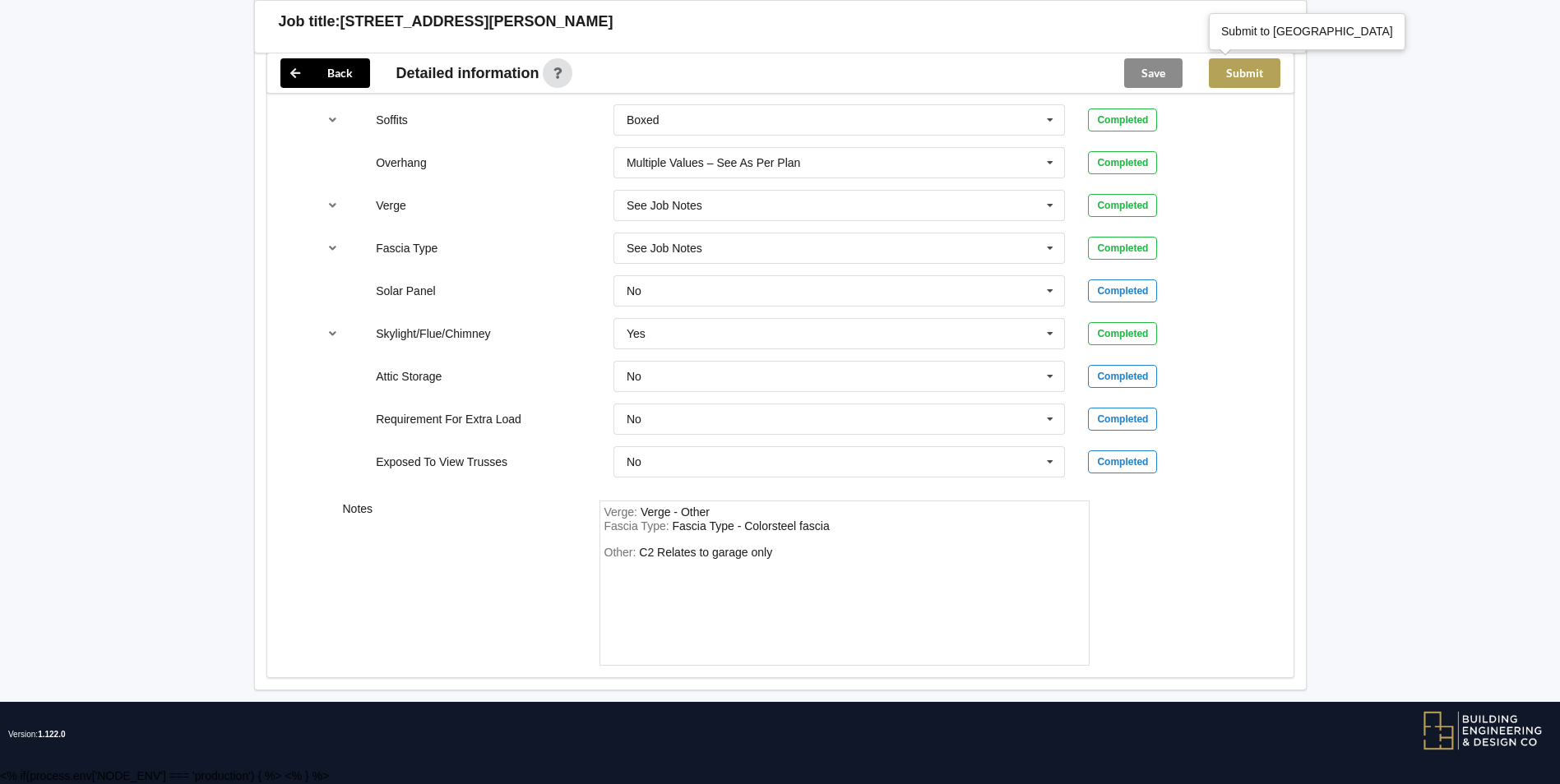
click at [1247, 75] on button "Submit" at bounding box center [1244, 72] width 72 height 30
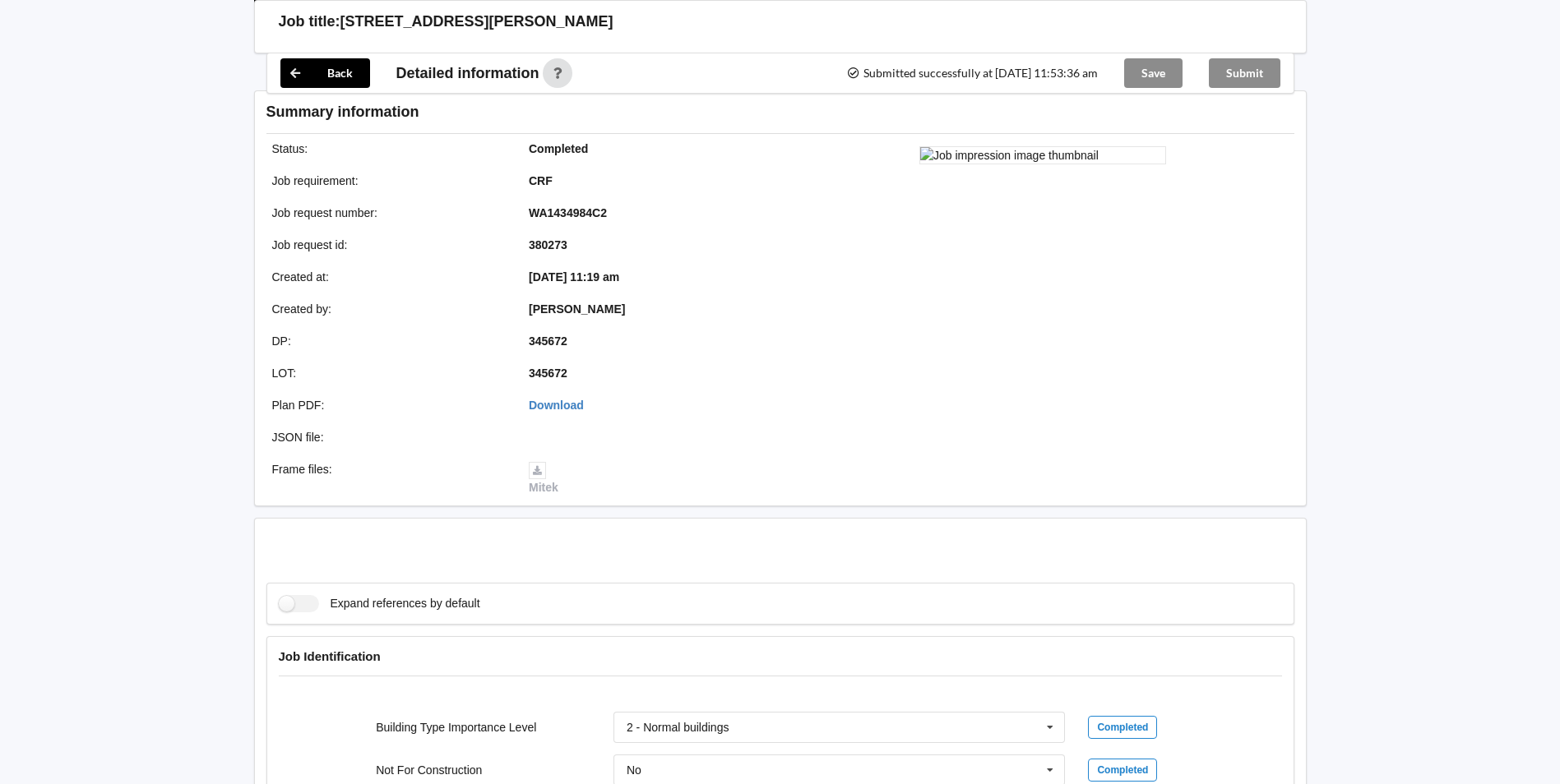
scroll to position [1268, 0]
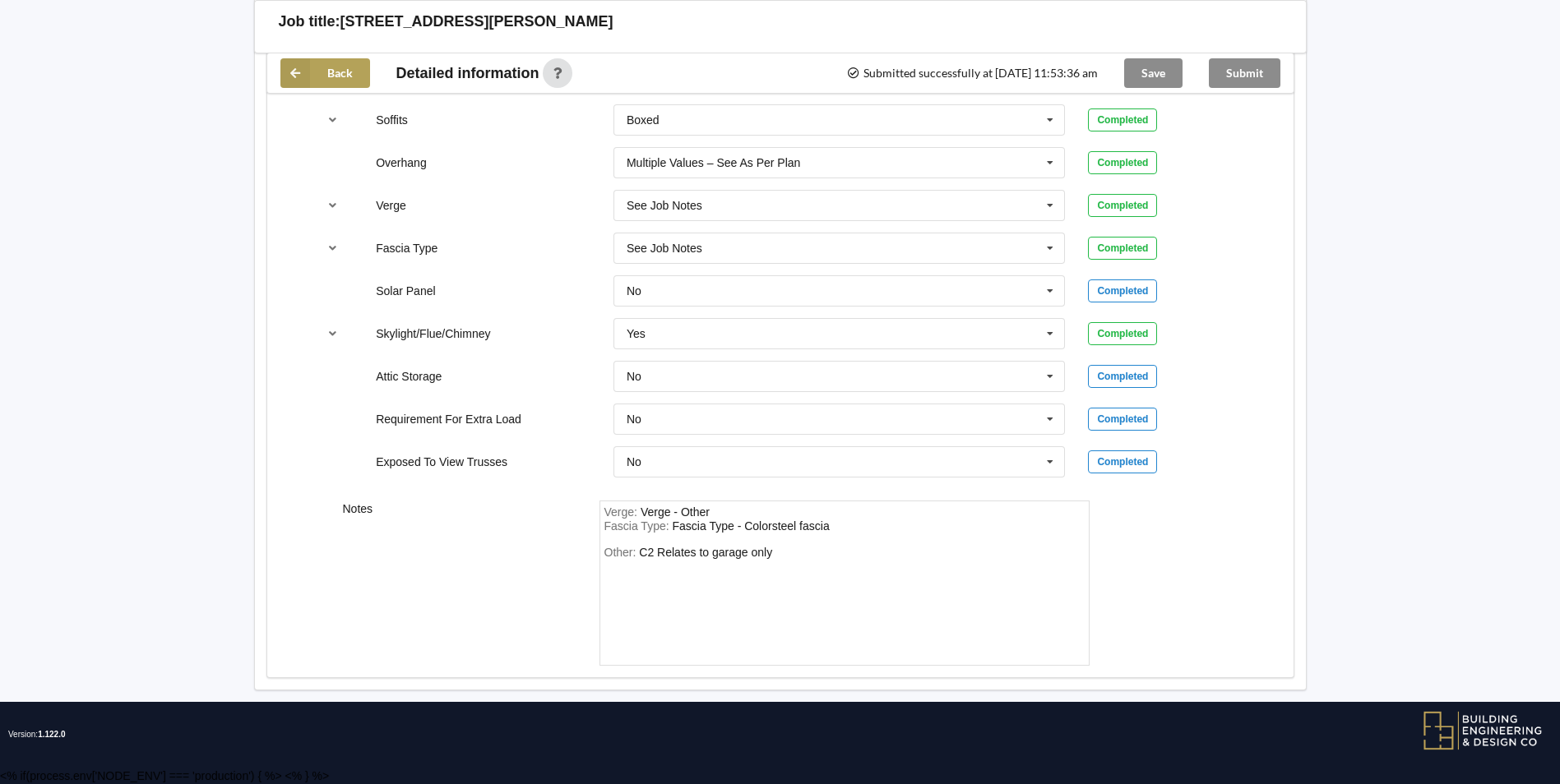
click at [321, 67] on button "Back" at bounding box center [325, 72] width 90 height 30
